Goal: Task Accomplishment & Management: Manage account settings

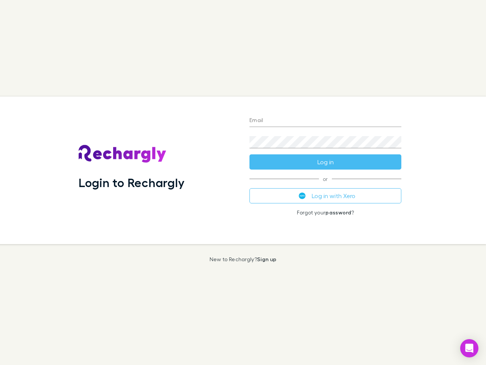
click at [243, 182] on div "Login to Rechargly" at bounding box center [158, 169] width 171 height 147
click at [326, 121] on input "Email" at bounding box center [326, 121] width 152 height 12
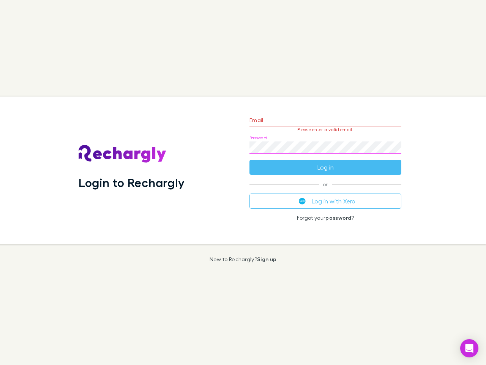
click at [326, 162] on form "Email Please enter a valid email. Password Log in" at bounding box center [326, 142] width 152 height 66
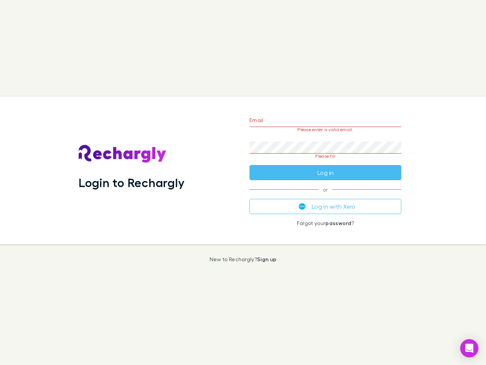
click at [326, 196] on div "Email Please enter a valid email. Password Please fill Log in or Log in with Xe…" at bounding box center [326, 169] width 164 height 147
click at [470, 348] on icon "Open Intercom Messenger" at bounding box center [470, 347] width 8 height 9
